Goal: Navigation & Orientation: Find specific page/section

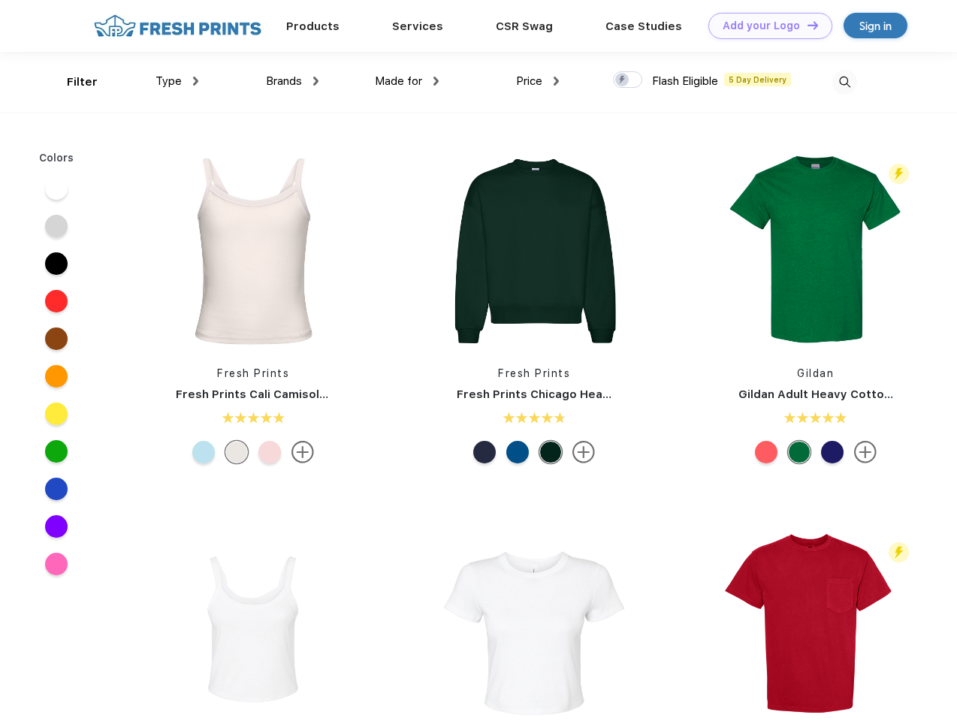
scroll to position [1, 0]
click at [765, 26] on link "Add your Logo Design Tool" at bounding box center [770, 26] width 124 height 26
click at [0, 0] on div "Design Tool" at bounding box center [0, 0] width 0 height 0
click at [806, 25] on link "Add your Logo Design Tool" at bounding box center [770, 26] width 124 height 26
click at [72, 82] on div "Filter" at bounding box center [82, 82] width 31 height 17
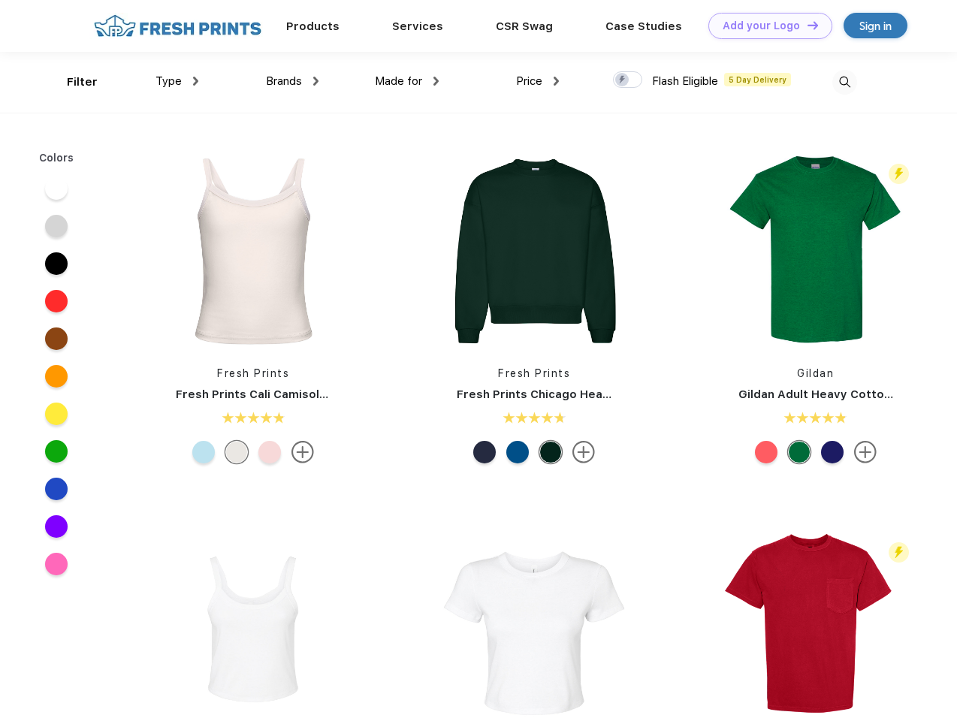
click at [177, 81] on span "Type" at bounding box center [169, 81] width 26 height 14
click at [292, 81] on span "Brands" at bounding box center [284, 81] width 36 height 14
click at [407, 81] on span "Made for" at bounding box center [398, 81] width 47 height 14
click at [538, 81] on span "Price" at bounding box center [529, 81] width 26 height 14
click at [628, 80] on div at bounding box center [627, 79] width 29 height 17
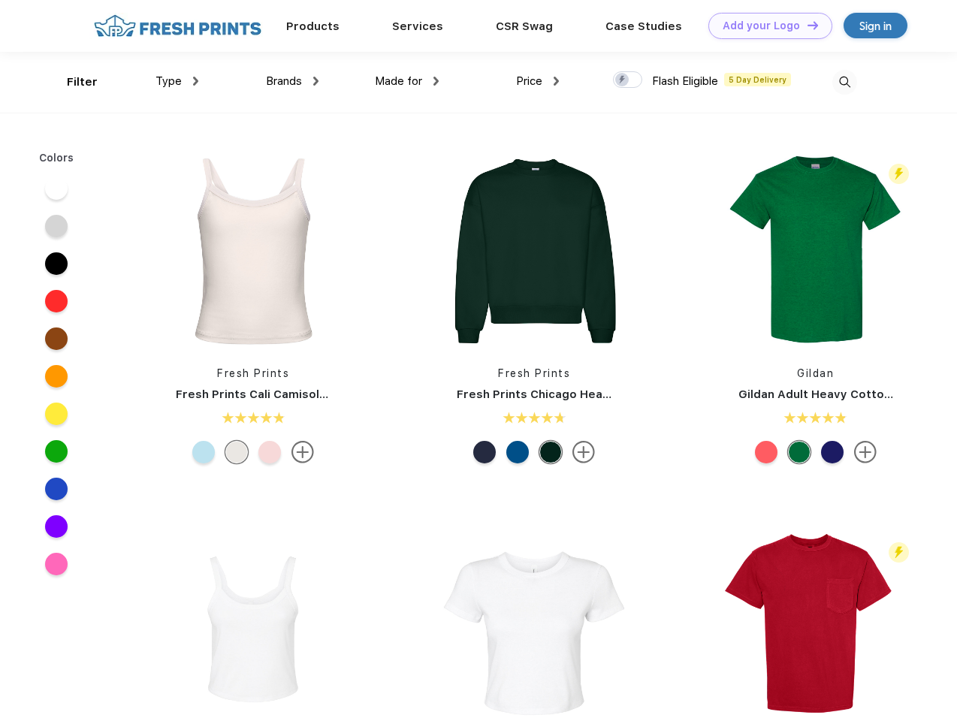
click at [623, 80] on input "checkbox" at bounding box center [618, 76] width 10 height 10
click at [844, 82] on img at bounding box center [844, 82] width 25 height 25
